Goal: Task Accomplishment & Management: Use online tool/utility

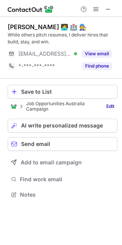
scroll to position [189, 122]
